Goal: Task Accomplishment & Management: Use online tool/utility

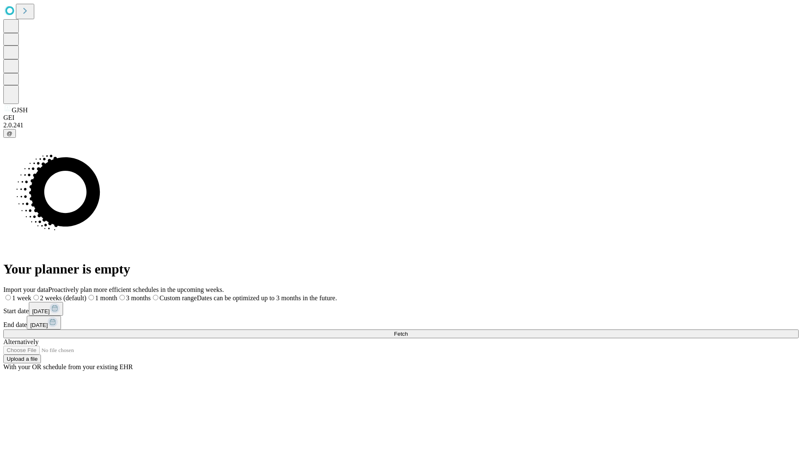
click at [408, 331] on span "Fetch" at bounding box center [401, 334] width 14 height 6
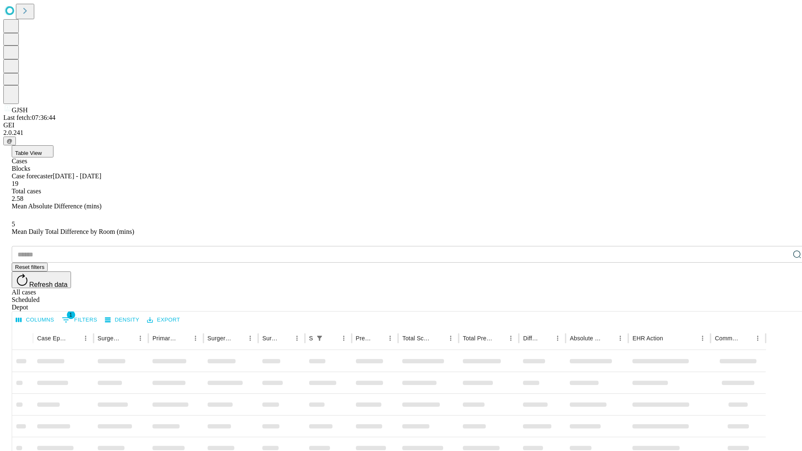
click at [781, 304] on div "Depot" at bounding box center [410, 308] width 796 height 8
